Goal: Information Seeking & Learning: Learn about a topic

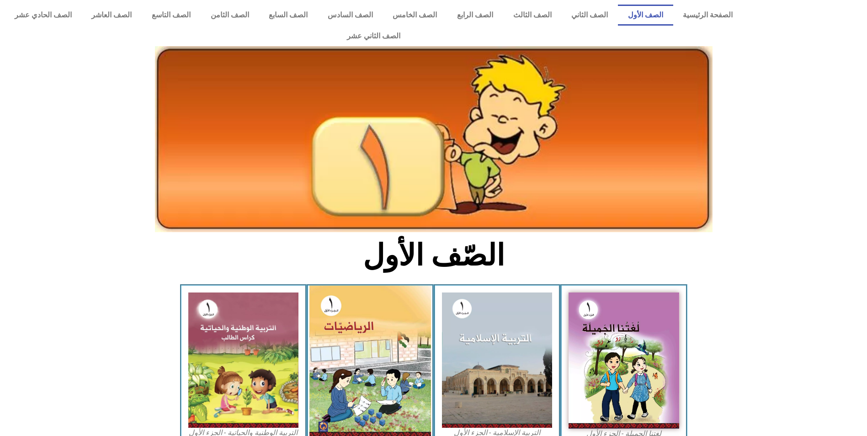
click at [366, 346] on img at bounding box center [370, 362] width 122 height 152
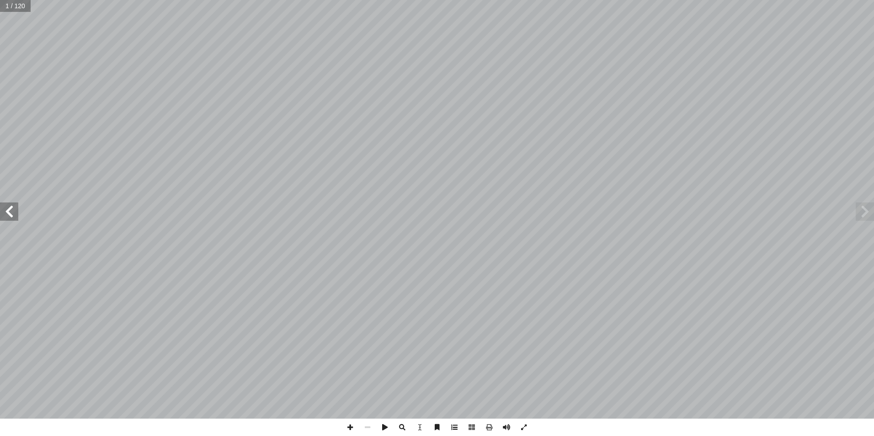
click at [458, 427] on span at bounding box center [453, 427] width 17 height 17
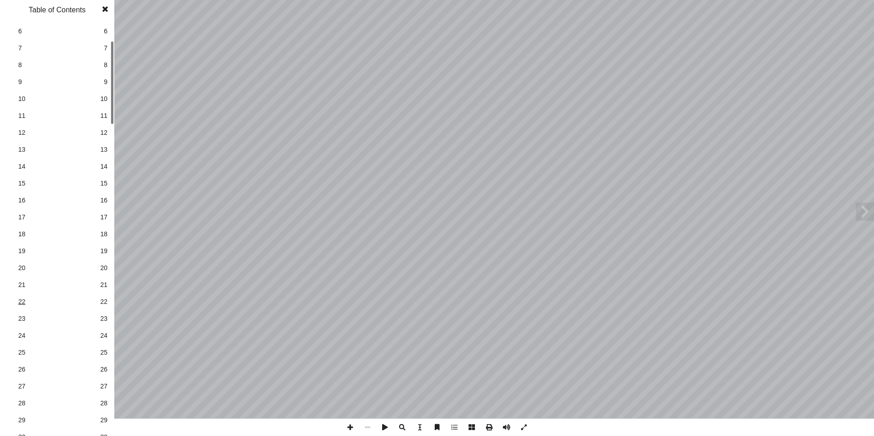
click at [50, 296] on link "22 22" at bounding box center [56, 301] width 103 height 17
click at [106, 419] on link "29 29" at bounding box center [56, 415] width 103 height 17
click at [103, 414] on span "29" at bounding box center [103, 416] width 7 height 10
click at [107, 8] on span at bounding box center [105, 9] width 16 height 18
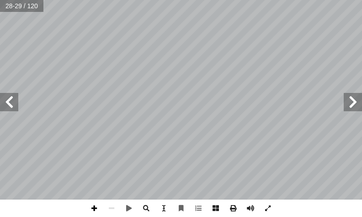
click at [95, 209] on span at bounding box center [93, 207] width 17 height 17
click at [170, 0] on html "الصفحة الرئيسية الصف الأول الصف الثاني الصف الثالث الصف الرابع الصف الخامس الصف…" at bounding box center [181, 31] width 362 height 62
click at [168, 62] on html "الصفحة الرئيسية الصف الأول الصف الثاني الصف الثالث الصف الرابع الصف الخامس الصف…" at bounding box center [181, 31] width 362 height 62
